Goal: Task Accomplishment & Management: Manage account settings

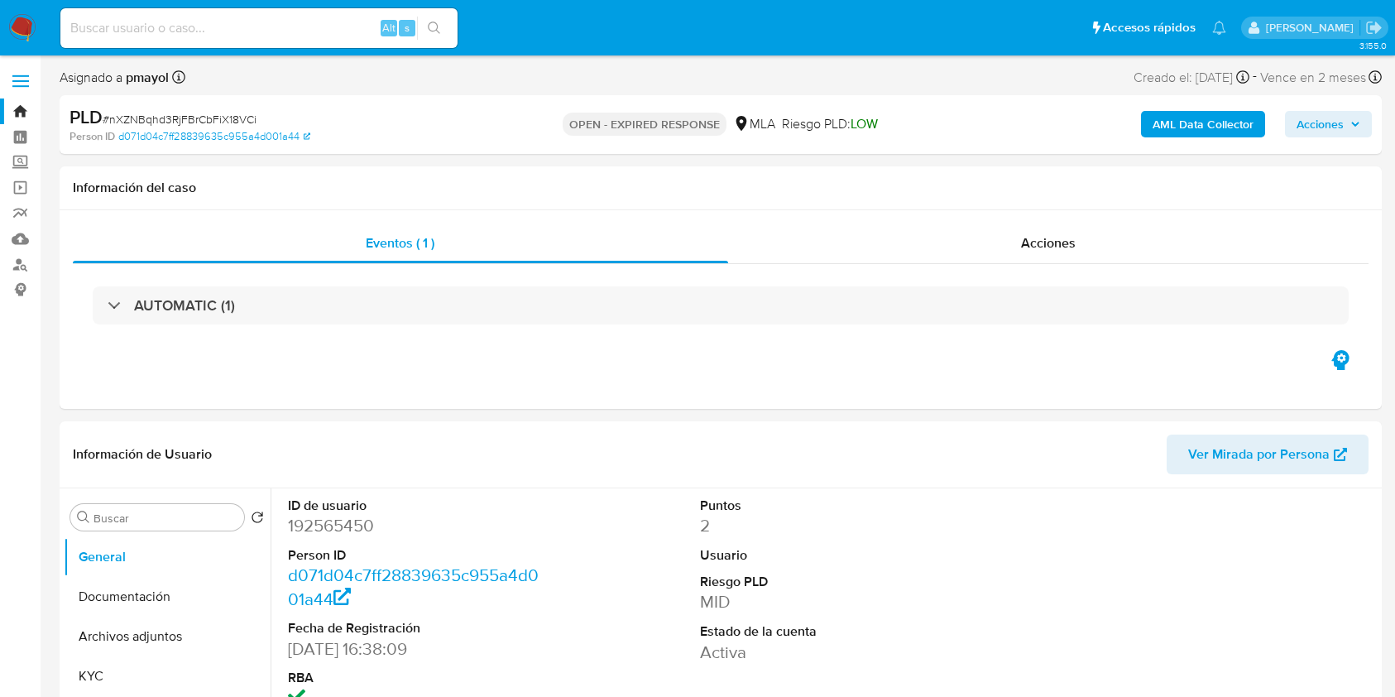
select select "10"
click at [288, 20] on input at bounding box center [258, 28] width 397 height 22
paste input "RshUWBrLr1j24vz01pLCfTKN"
type input "RshUWBrLr1j24vz01pLCfTKN"
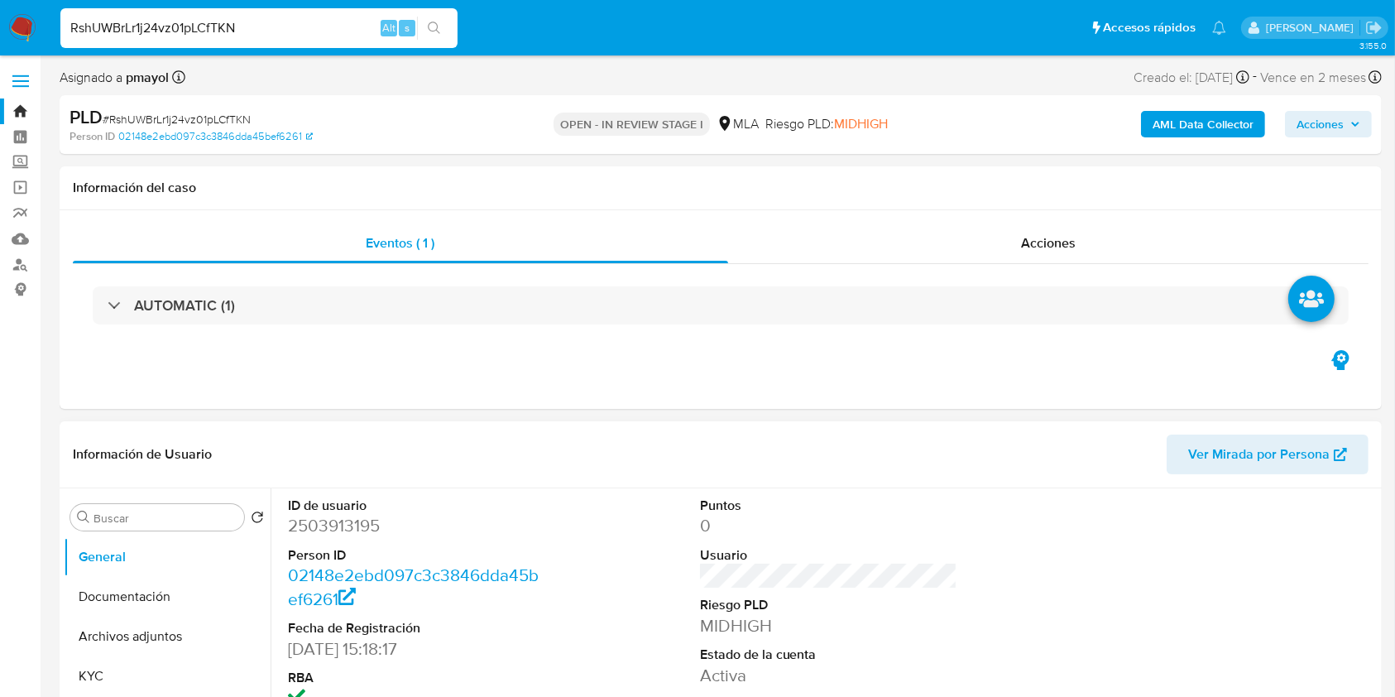
select select "10"
click at [106, 673] on button "KYC" at bounding box center [161, 676] width 194 height 40
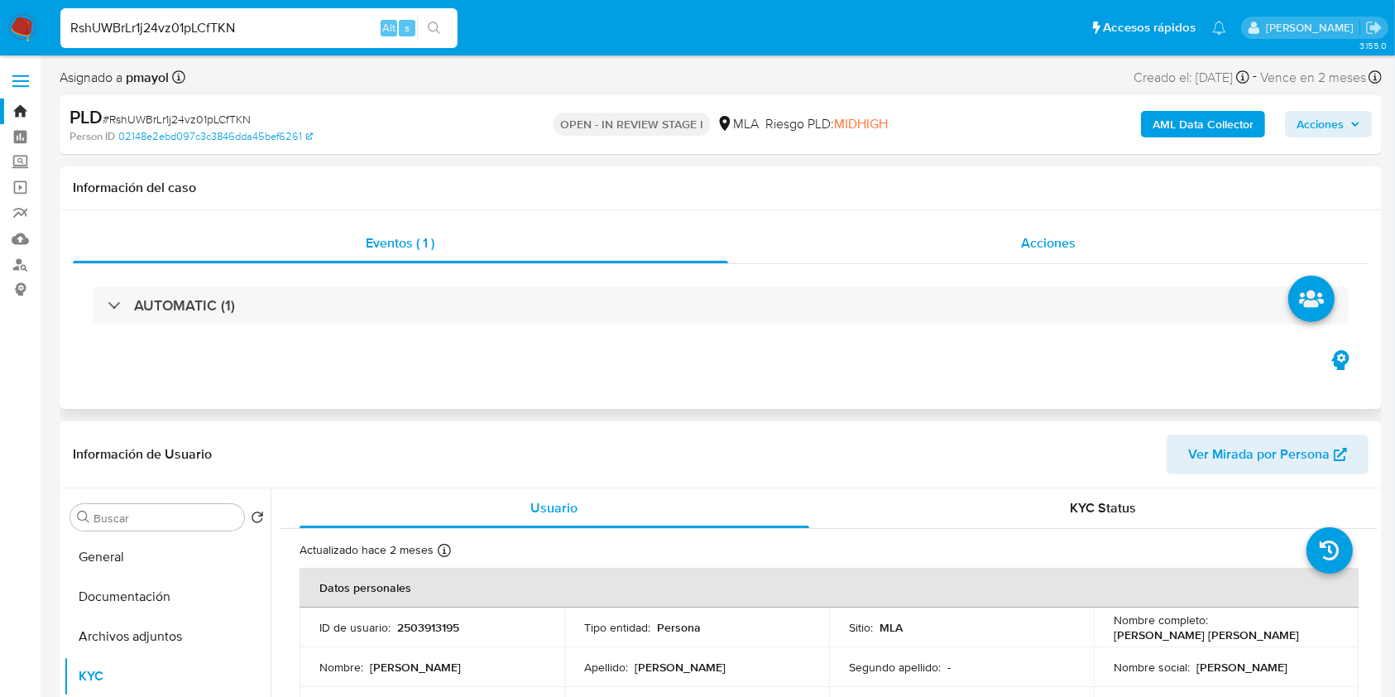
click at [1096, 254] on div "Acciones" at bounding box center [1048, 243] width 641 height 40
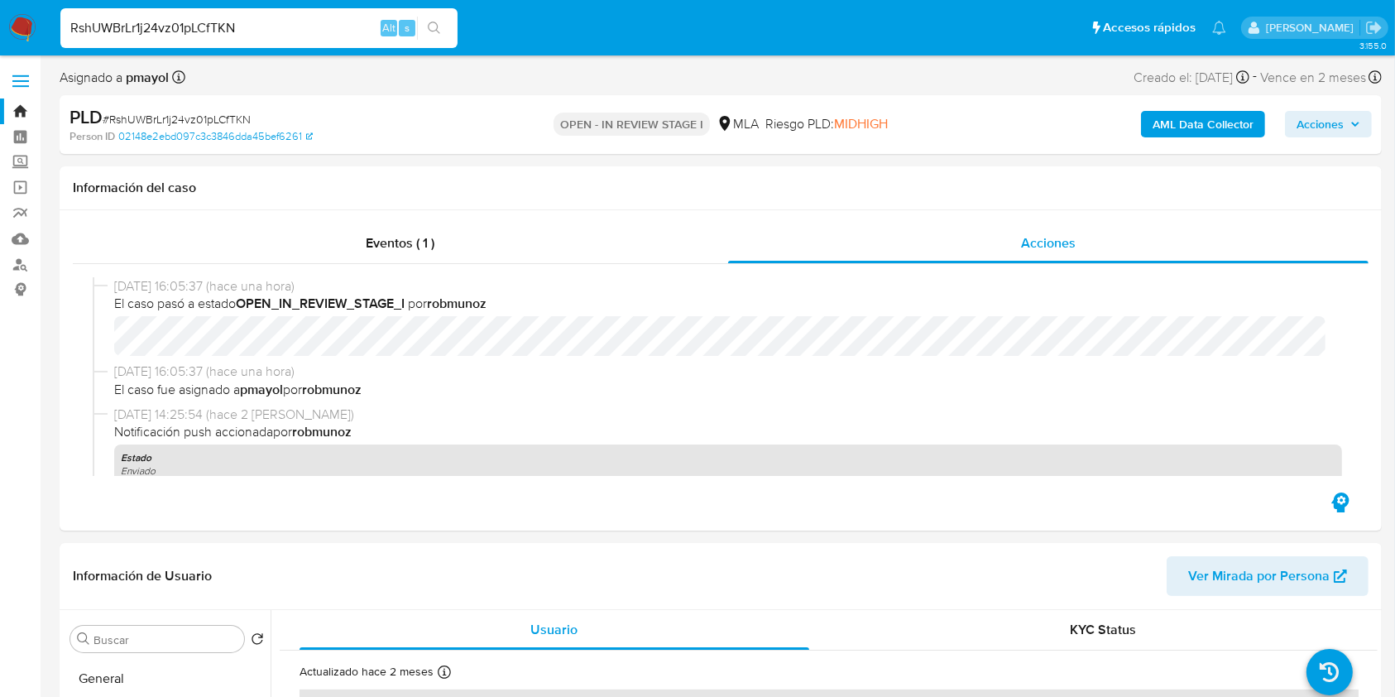
click at [30, 28] on img at bounding box center [22, 28] width 28 height 28
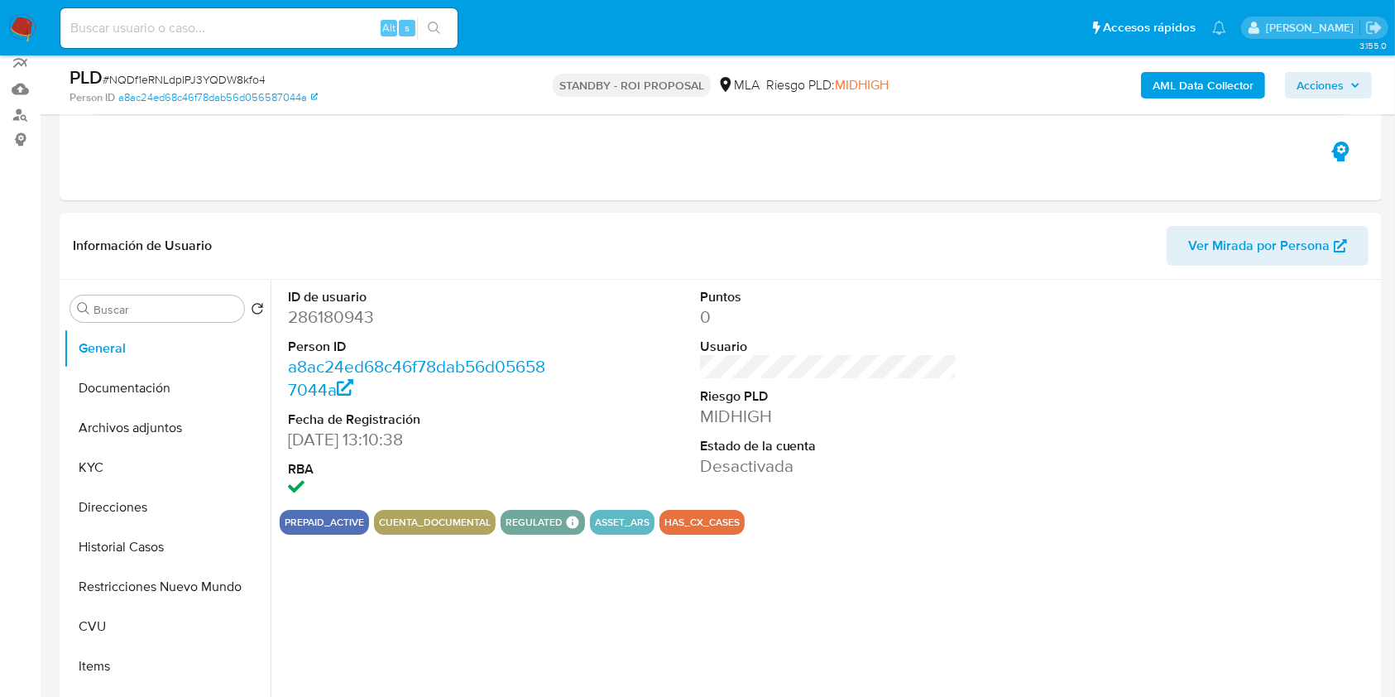
scroll to position [154, 0]
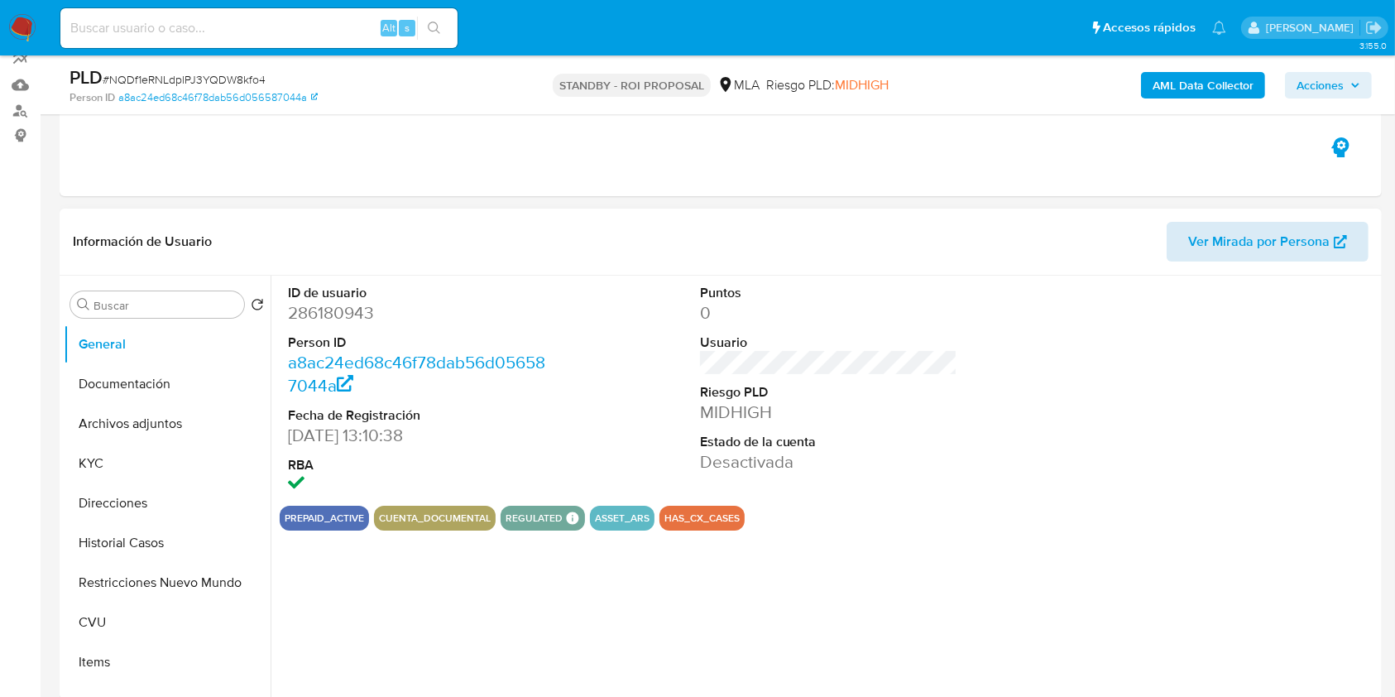
select select "10"
click at [145, 417] on button "Archivos adjuntos" at bounding box center [161, 424] width 194 height 40
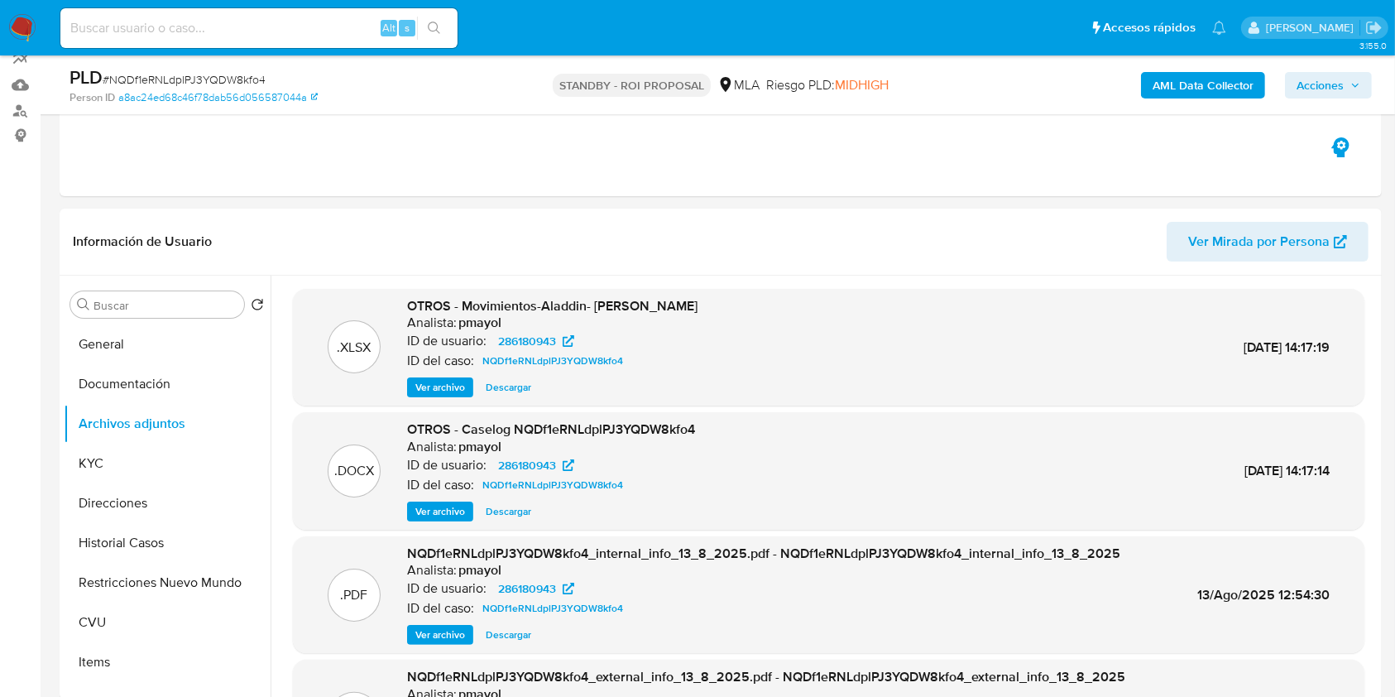
scroll to position [763, 0]
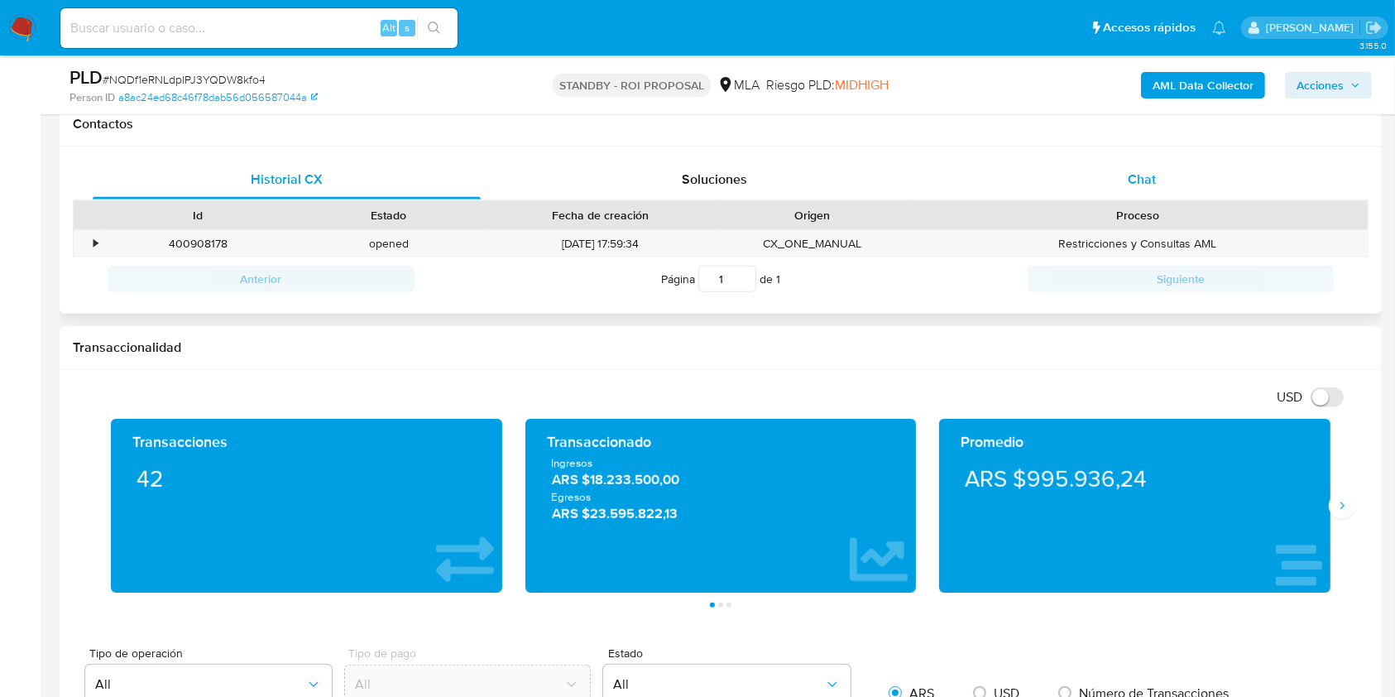
click at [1112, 184] on div "Chat" at bounding box center [1142, 180] width 388 height 40
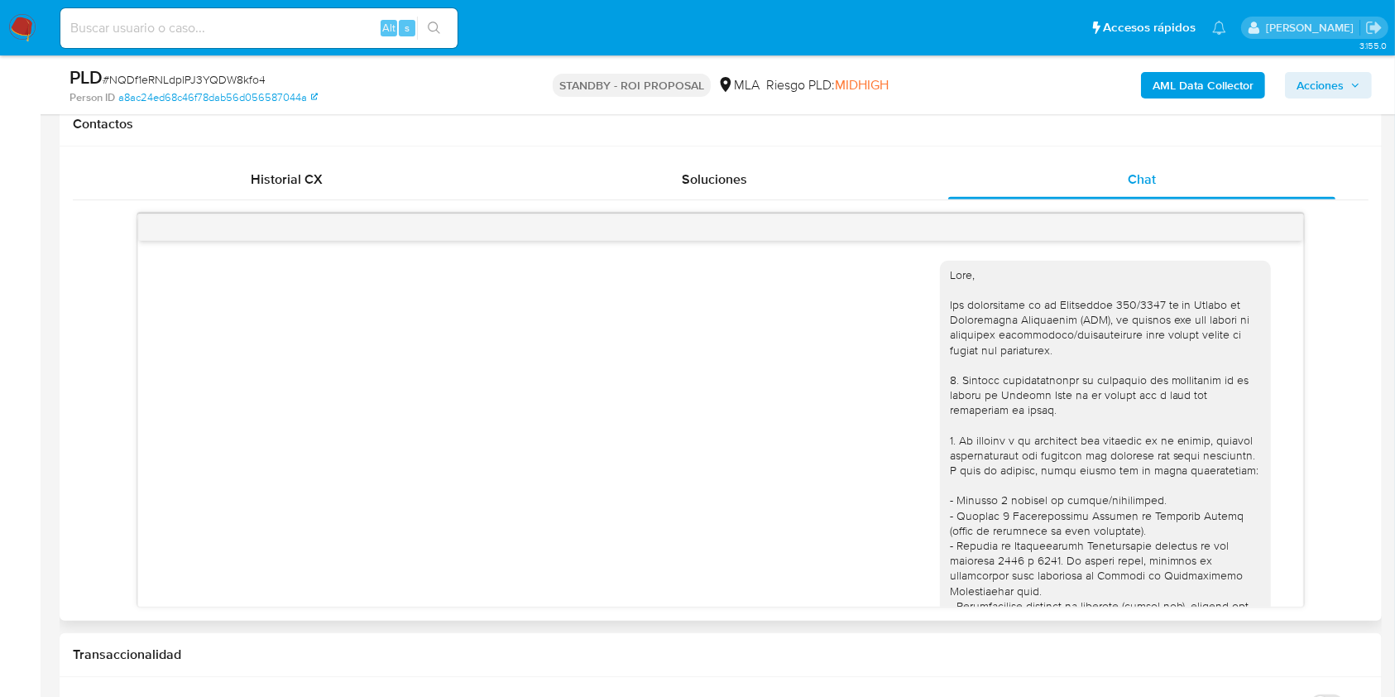
scroll to position [920, 0]
